Goal: Navigation & Orientation: Find specific page/section

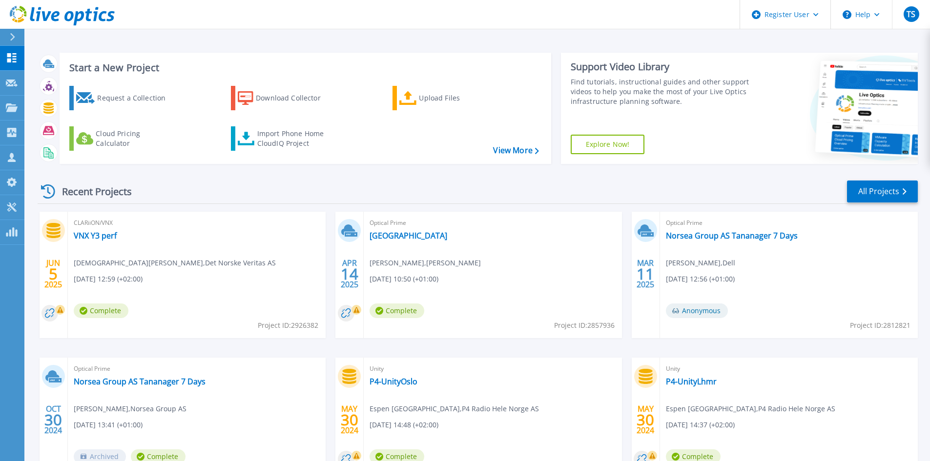
scroll to position [80, 0]
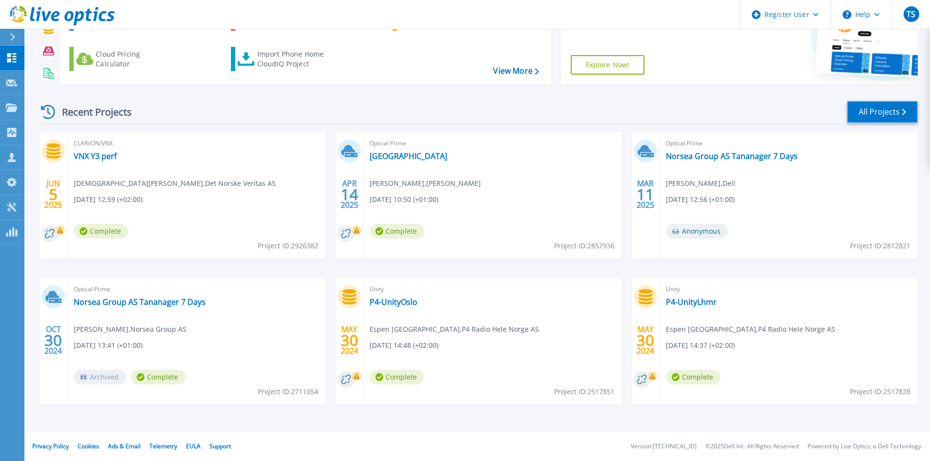
click at [876, 110] on link "All Projects" at bounding box center [882, 112] width 71 height 22
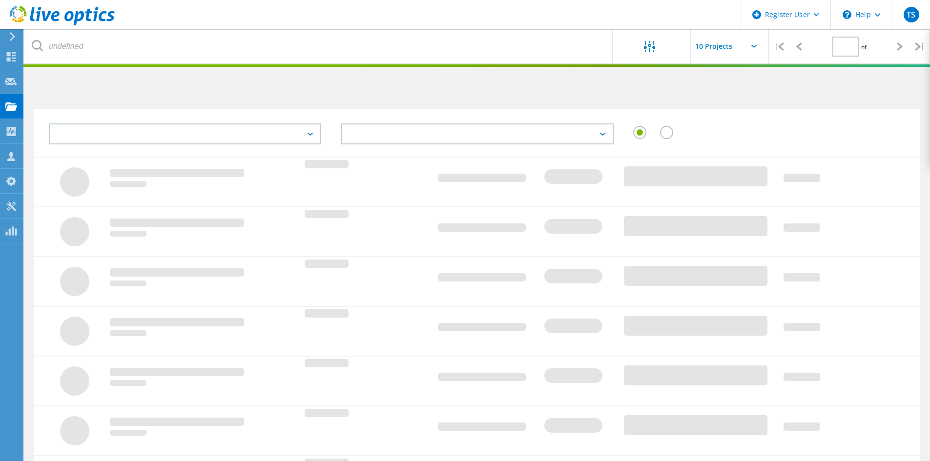
type input "1"
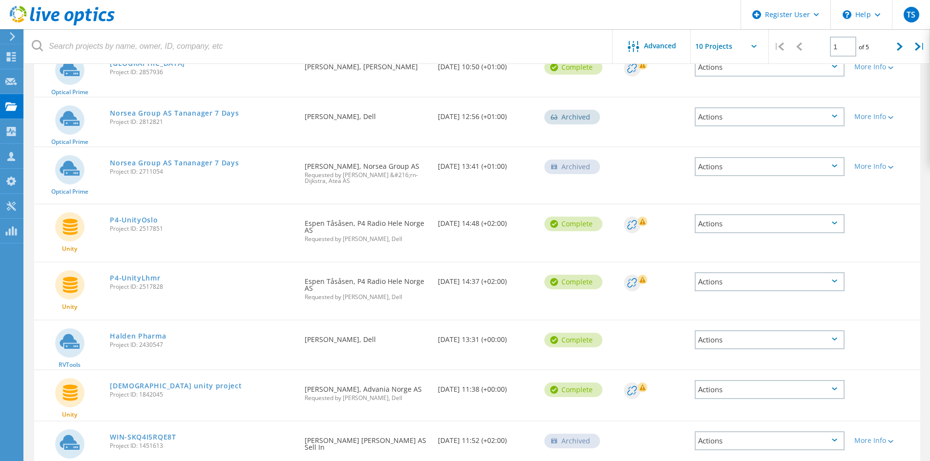
scroll to position [290, 0]
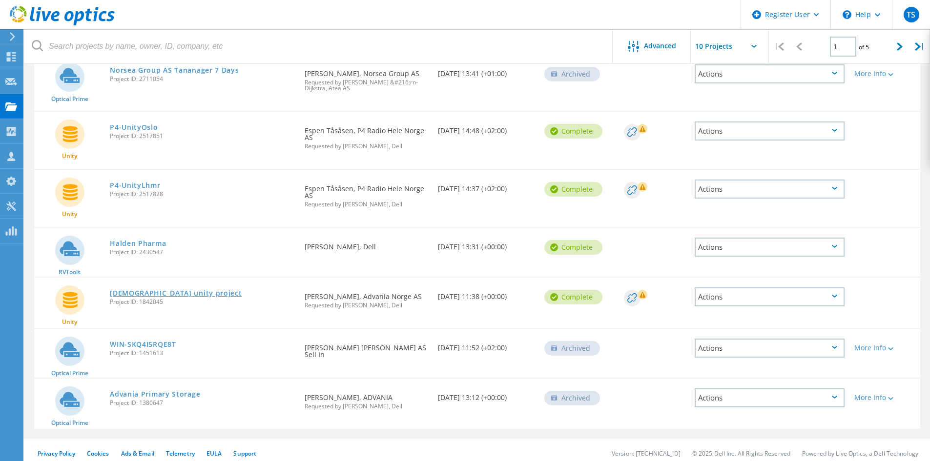
click at [137, 290] on link "[DEMOGRAPHIC_DATA] unity project" at bounding box center [176, 293] width 132 height 7
